Goal: Communication & Community: Ask a question

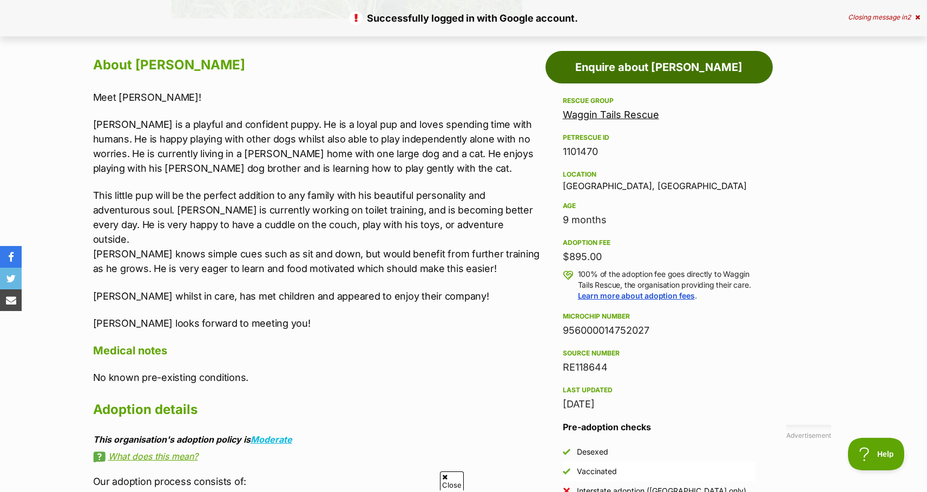
click at [656, 67] on link "Enquire about [PERSON_NAME]" at bounding box center [659, 67] width 227 height 32
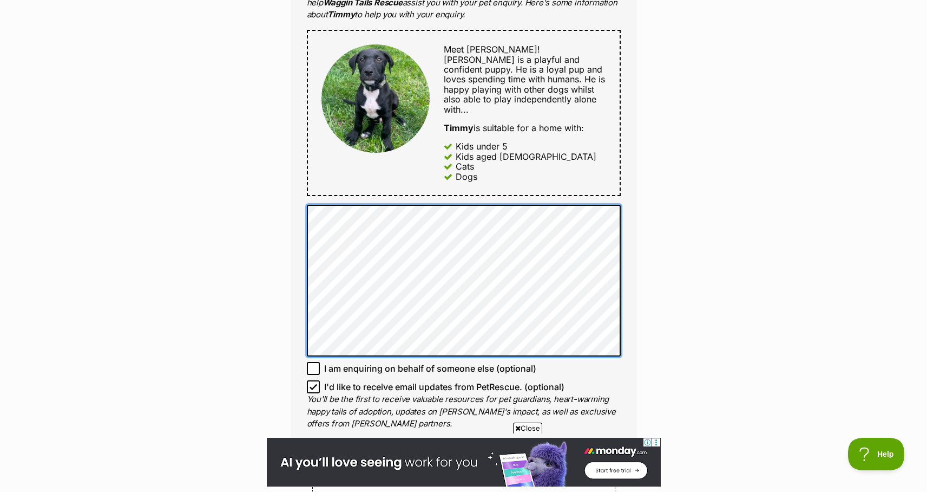
scroll to position [837, 0]
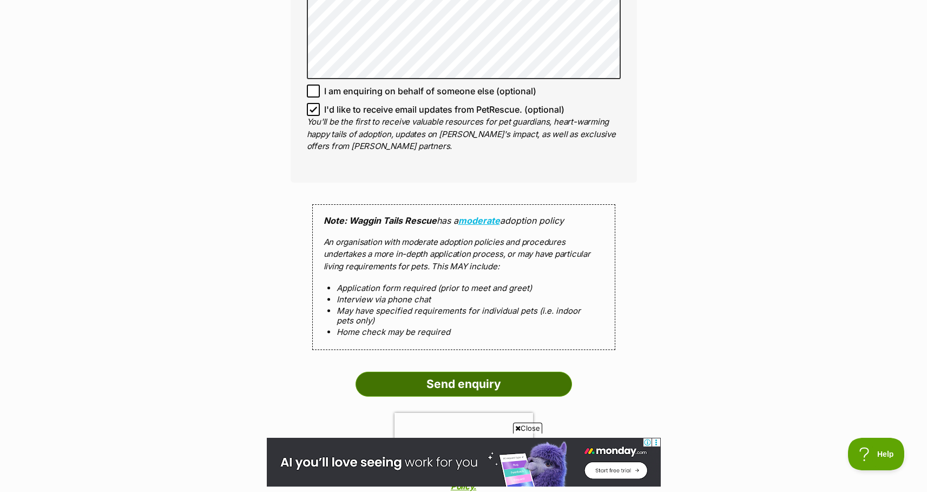
click at [495, 371] on input "Send enquiry" at bounding box center [464, 383] width 217 height 25
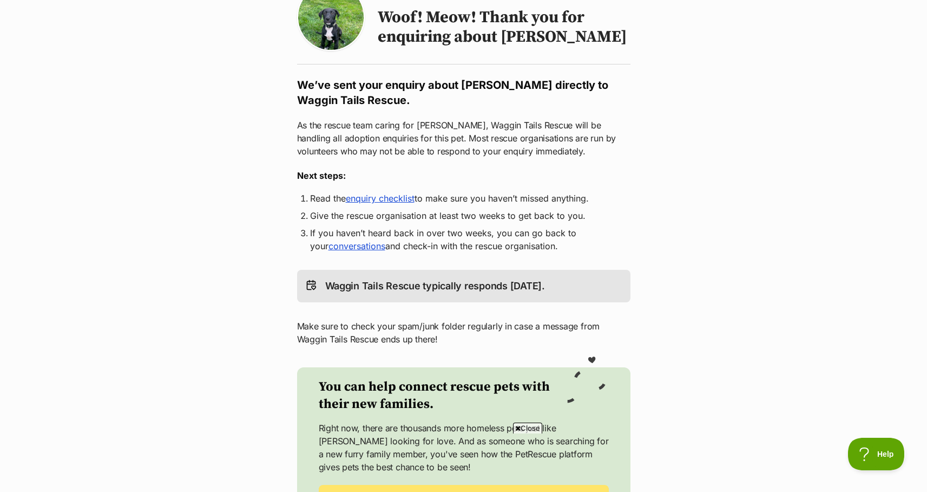
scroll to position [103, 0]
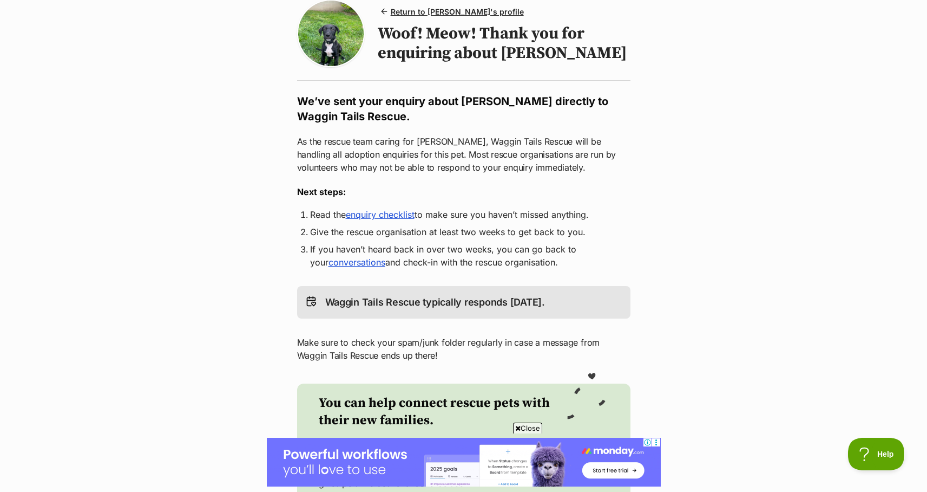
click at [384, 215] on link "enquiry checklist" at bounding box center [380, 214] width 69 height 11
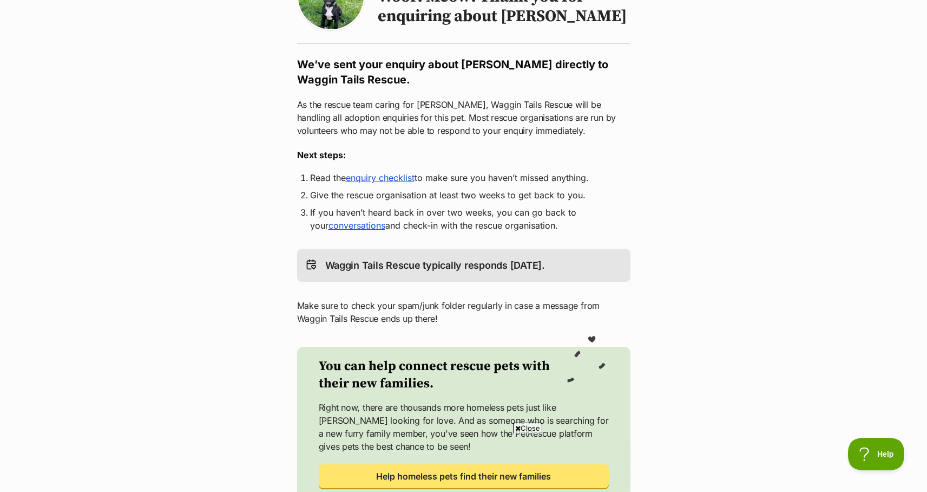
scroll to position [0, 0]
